Goal: Transaction & Acquisition: Obtain resource

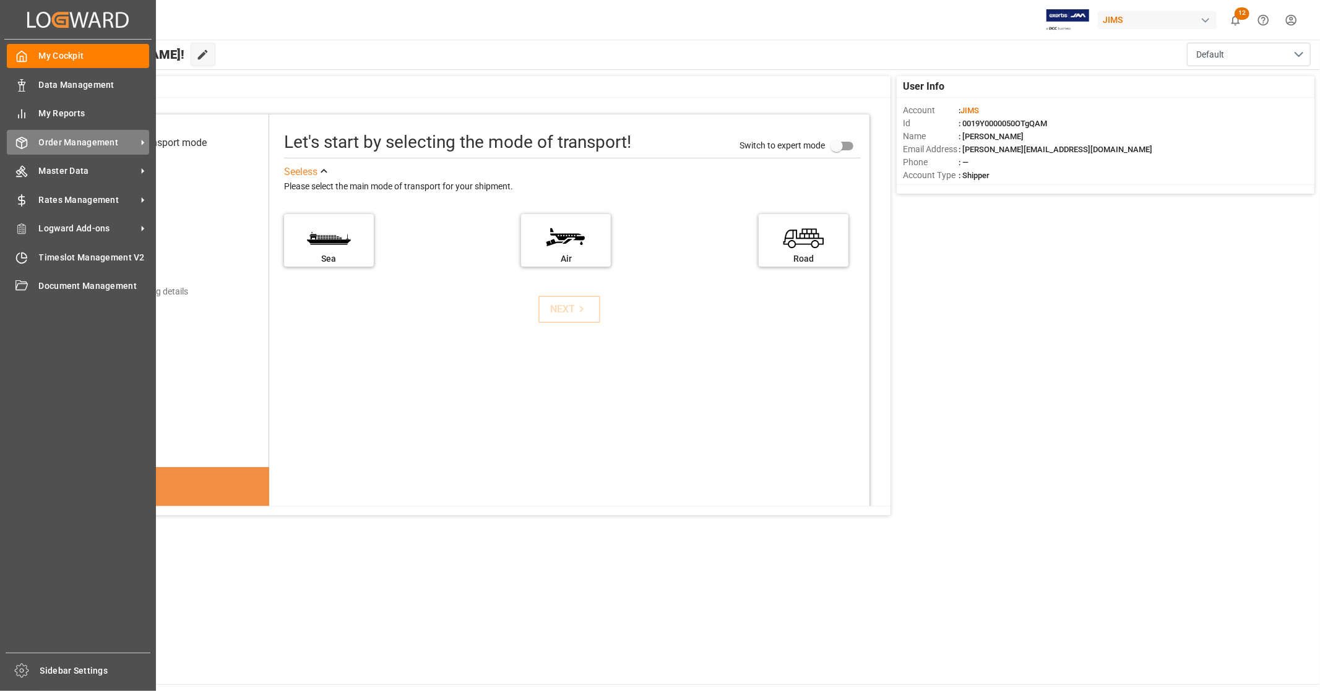
click at [89, 145] on span "Order Management" at bounding box center [88, 142] width 98 height 13
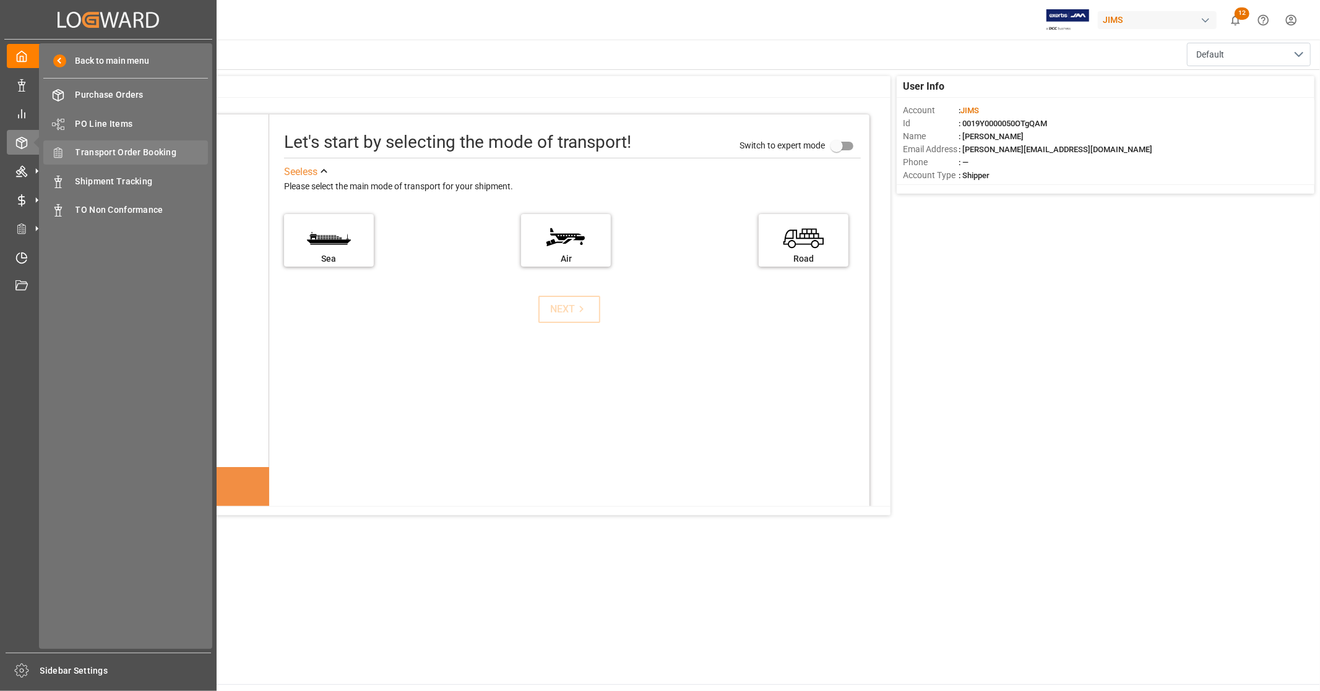
click at [147, 153] on span "Transport Order Booking" at bounding box center [142, 152] width 133 height 13
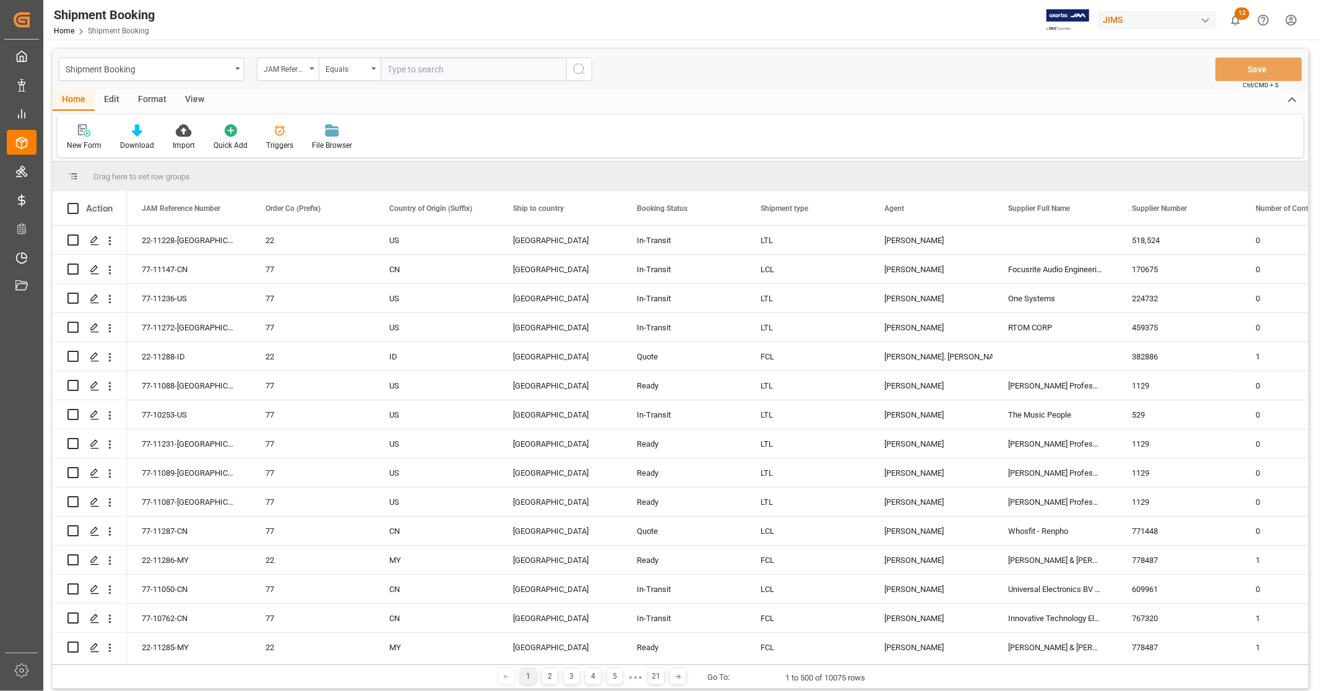
click at [682, 70] on div "Shipment Booking JAM Reference Number Equals Save Ctrl/CMD + S" at bounding box center [681, 69] width 1256 height 41
click at [691, 78] on div "Shipment Booking JAM Reference Number Equals Save Ctrl/CMD + S" at bounding box center [681, 69] width 1256 height 41
click at [195, 99] on div "View" at bounding box center [195, 100] width 38 height 21
click at [77, 134] on icon at bounding box center [79, 130] width 12 height 12
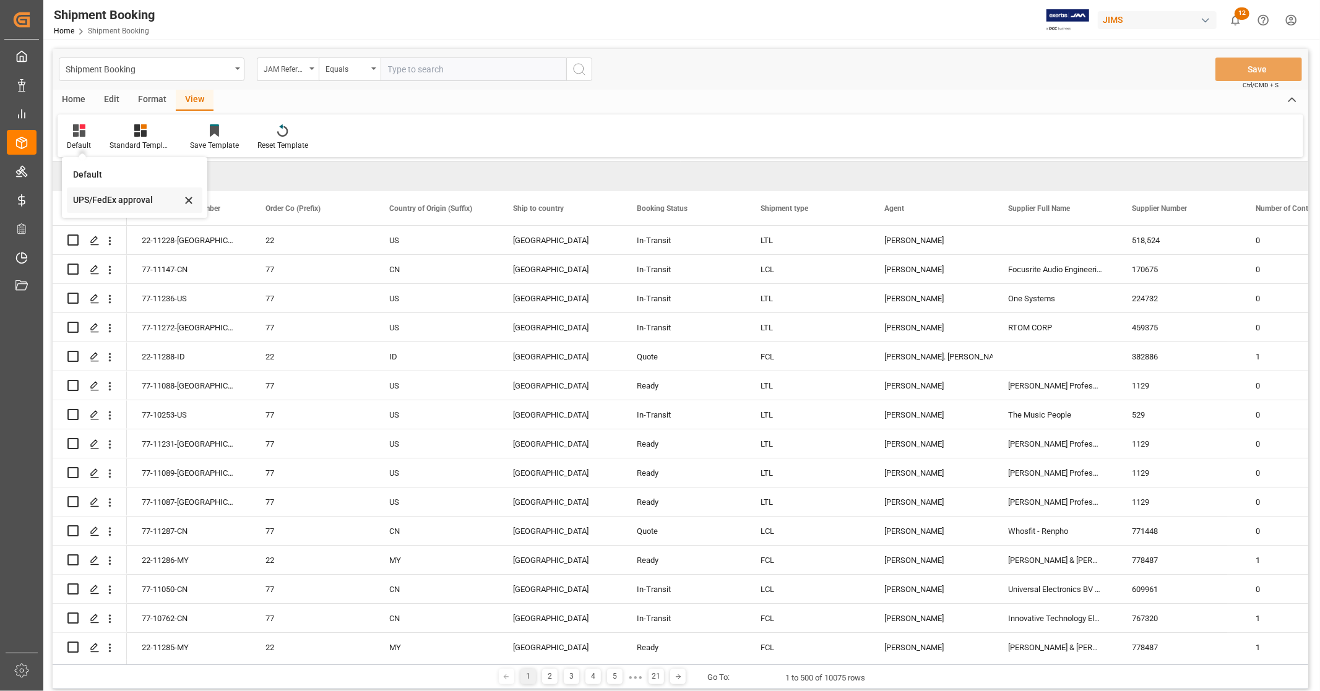
click at [91, 199] on div "UPS/FedEx approval" at bounding box center [127, 200] width 108 height 13
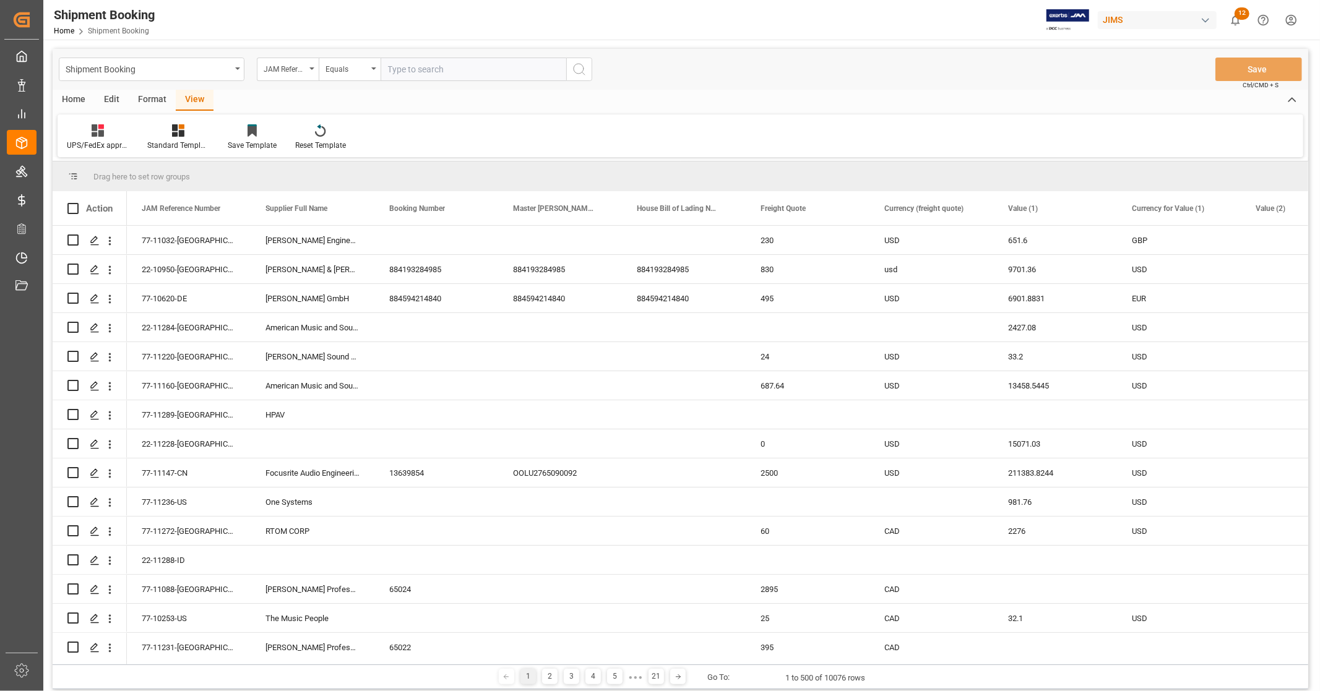
click at [78, 98] on div "Home" at bounding box center [74, 100] width 42 height 21
click at [123, 142] on div "Download" at bounding box center [137, 145] width 34 height 11
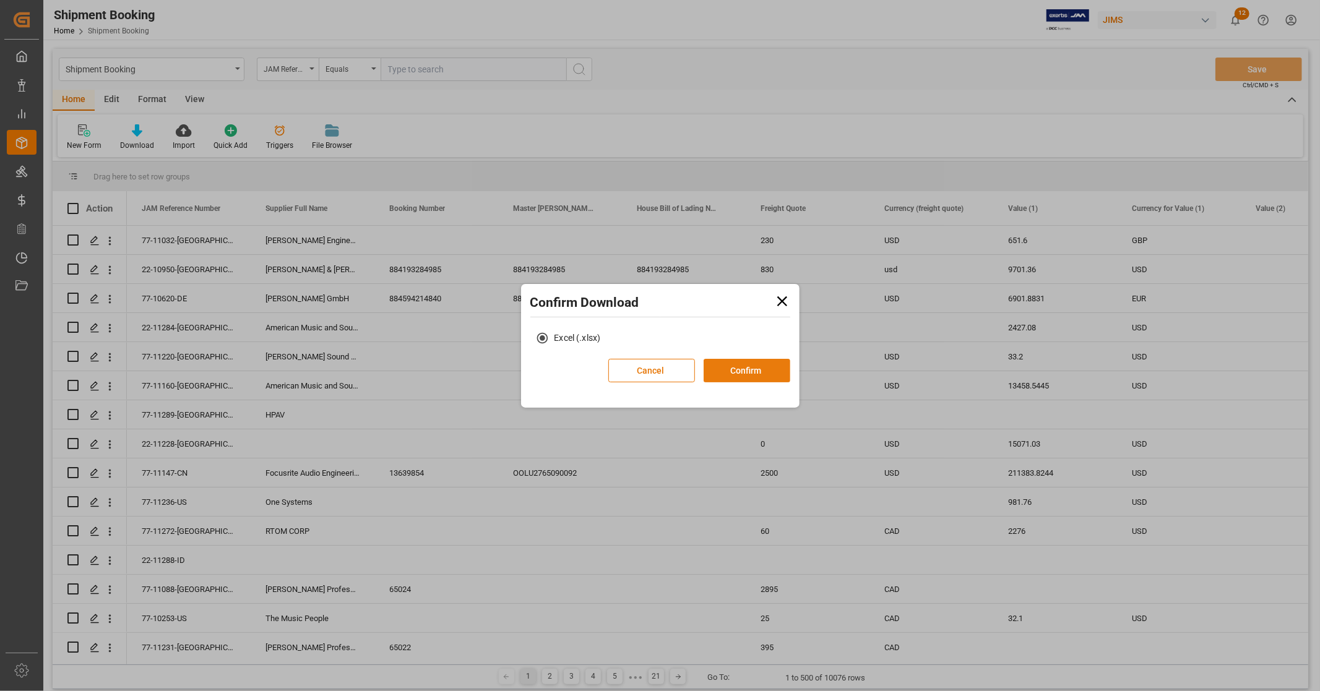
click at [745, 371] on button "Confirm" at bounding box center [747, 371] width 87 height 24
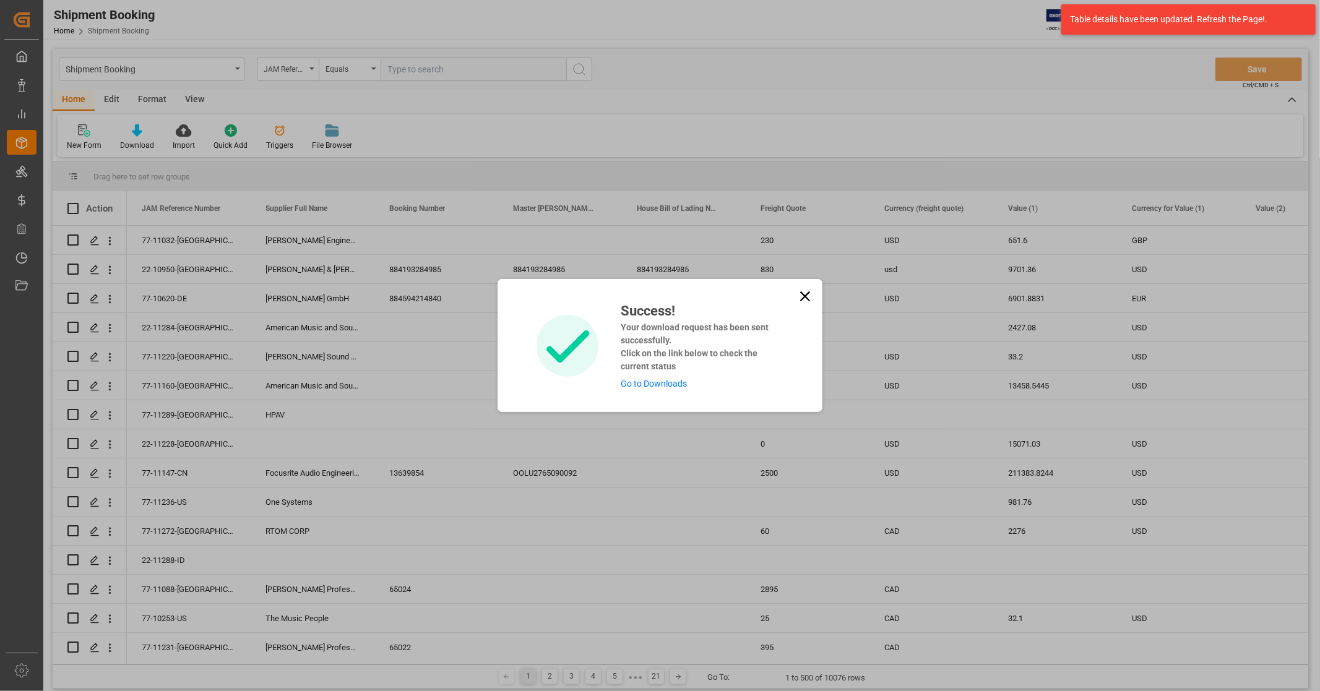
click at [659, 379] on link "Go to Downloads" at bounding box center [654, 384] width 66 height 10
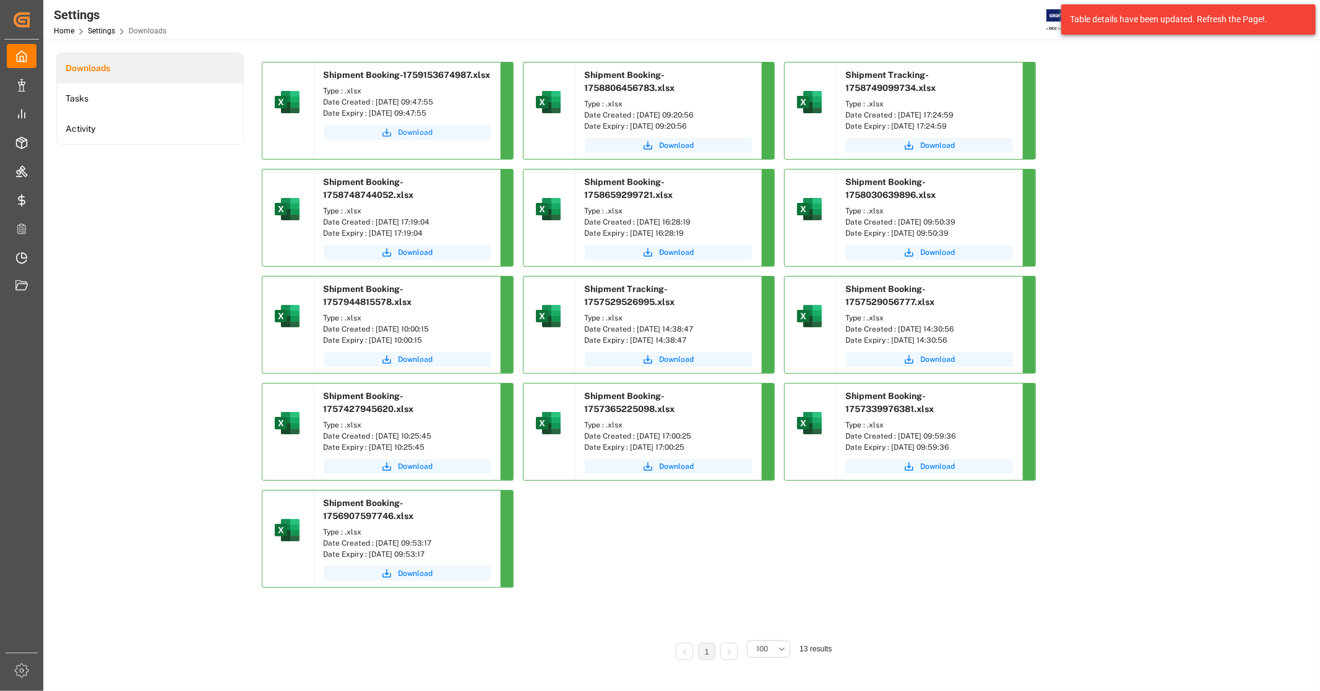
click at [412, 130] on span "Download" at bounding box center [416, 132] width 35 height 11
